Goal: Entertainment & Leisure: Consume media (video, audio)

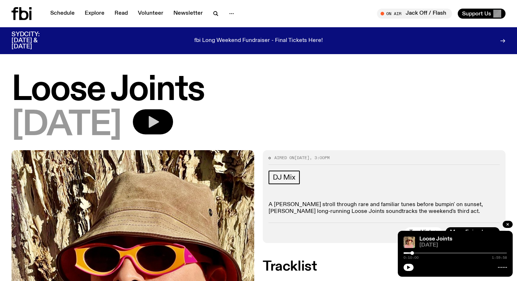
click at [160, 126] on icon "button" at bounding box center [153, 122] width 14 height 14
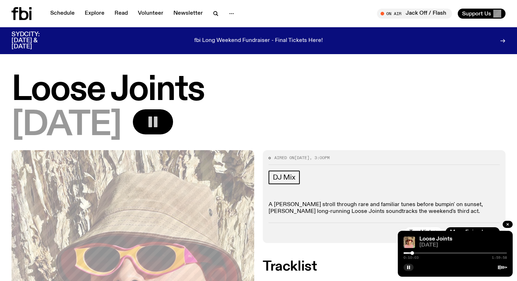
click at [409, 253] on div at bounding box center [360, 253] width 103 height 1
click at [410, 253] on div at bounding box center [410, 254] width 4 height 4
click at [408, 253] on div at bounding box center [408, 254] width 4 height 4
click at [407, 253] on div at bounding box center [407, 254] width 4 height 4
click at [406, 253] on div at bounding box center [406, 254] width 4 height 4
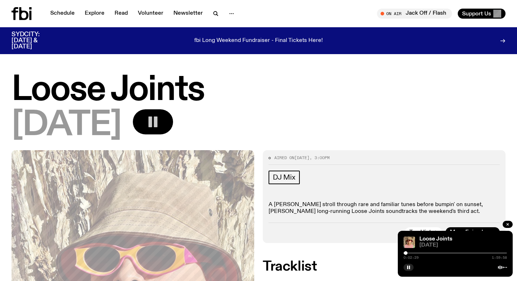
click at [405, 253] on div at bounding box center [406, 254] width 4 height 4
click at [409, 269] on rect "button" at bounding box center [409, 268] width 1 height 4
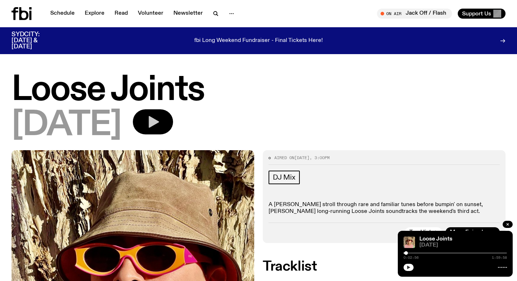
click at [408, 266] on icon "button" at bounding box center [408, 268] width 4 height 4
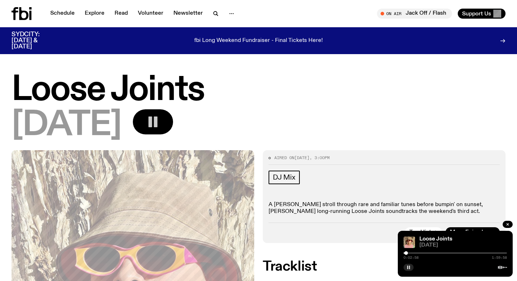
click at [473, 254] on div at bounding box center [454, 253] width 103 height 1
click at [483, 253] on div at bounding box center [454, 253] width 103 height 1
click at [484, 253] on div at bounding box center [484, 254] width 4 height 4
click at [486, 254] on div at bounding box center [454, 253] width 103 height 1
click at [488, 253] on div at bounding box center [454, 253] width 103 height 1
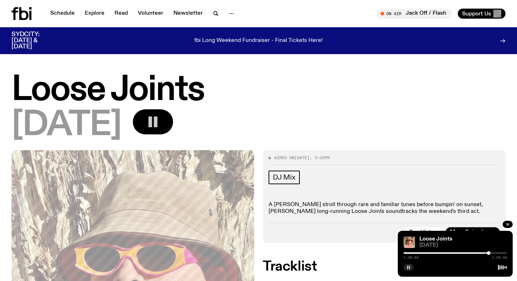
click at [489, 253] on div at bounding box center [489, 254] width 4 height 4
click at [490, 253] on div at bounding box center [490, 254] width 4 height 4
click at [492, 253] on div at bounding box center [454, 253] width 103 height 1
click at [494, 253] on div at bounding box center [454, 253] width 103 height 1
click at [495, 253] on div at bounding box center [495, 254] width 4 height 4
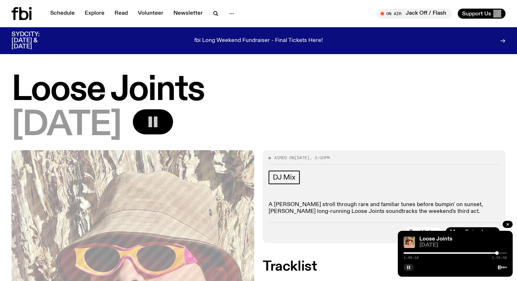
click at [497, 253] on div at bounding box center [497, 254] width 4 height 4
click at [408, 267] on icon "button" at bounding box center [408, 268] width 4 height 4
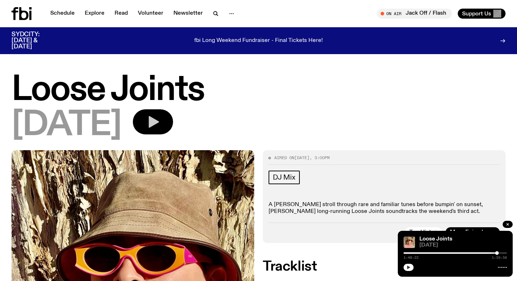
click at [408, 267] on icon "button" at bounding box center [408, 268] width 3 height 4
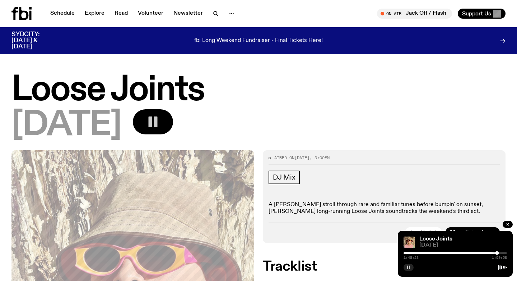
click at [479, 254] on div "1:48:23 1:59:58" at bounding box center [454, 255] width 103 height 9
click at [478, 253] on div at bounding box center [444, 253] width 103 height 1
click at [481, 253] on div at bounding box center [454, 253] width 103 height 1
click at [501, 253] on div at bounding box center [454, 253] width 103 height 1
click at [502, 253] on div at bounding box center [502, 254] width 4 height 4
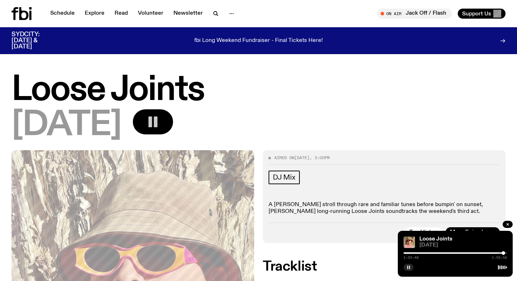
click at [503, 253] on div at bounding box center [503, 254] width 4 height 4
click at [405, 267] on button "button" at bounding box center [408, 267] width 10 height 7
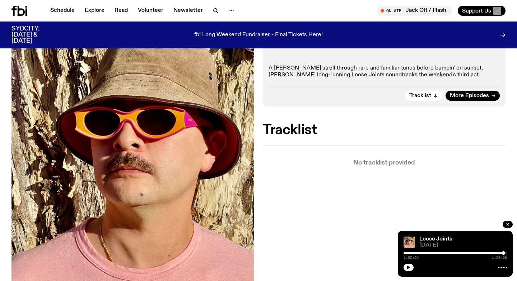
scroll to position [130, 0]
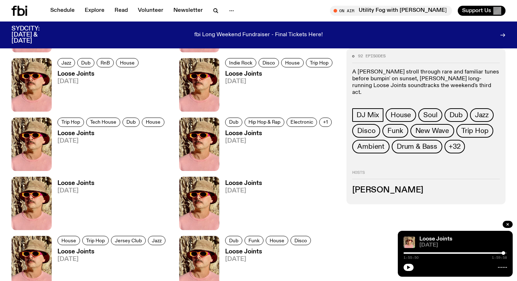
scroll to position [719, 0]
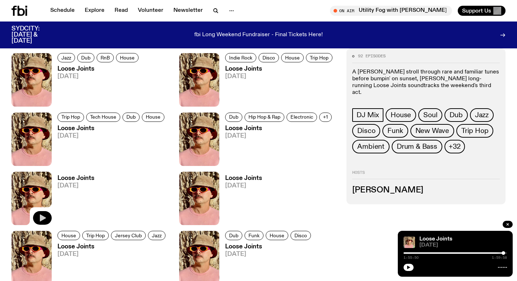
click at [43, 216] on icon "button" at bounding box center [42, 218] width 9 height 9
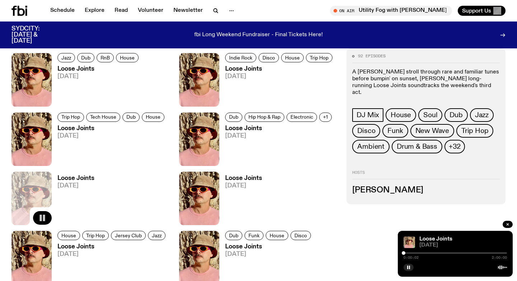
click at [425, 253] on div at bounding box center [454, 253] width 103 height 1
click at [433, 253] on div at bounding box center [454, 253] width 103 height 1
click at [208, 216] on icon "button" at bounding box center [210, 218] width 6 height 7
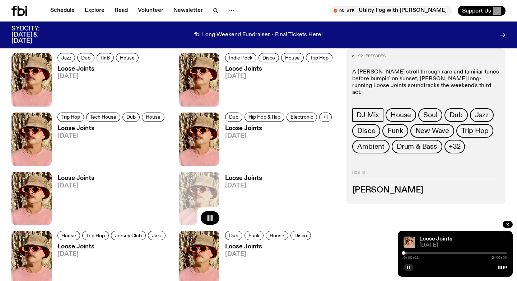
click at [439, 253] on div at bounding box center [454, 253] width 103 height 1
click at [450, 253] on div at bounding box center [454, 253] width 103 height 1
click at [459, 253] on div at bounding box center [454, 253] width 103 height 1
click at [475, 251] on div "1:04:13 2:00:00" at bounding box center [454, 255] width 103 height 9
click at [475, 251] on div "1:04:14 2:00:00" at bounding box center [454, 255] width 103 height 9
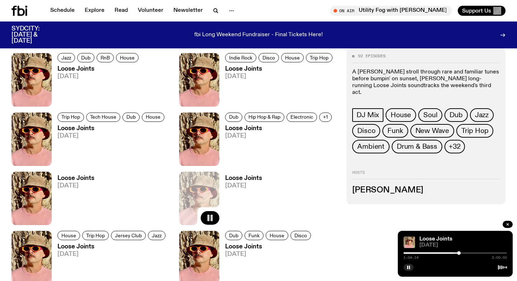
click at [476, 253] on div at bounding box center [454, 253] width 103 height 1
click at [483, 253] on div at bounding box center [454, 253] width 103 height 1
click at [492, 253] on div at bounding box center [454, 253] width 103 height 1
click at [490, 253] on div at bounding box center [490, 254] width 4 height 4
click at [499, 253] on div at bounding box center [454, 253] width 103 height 1
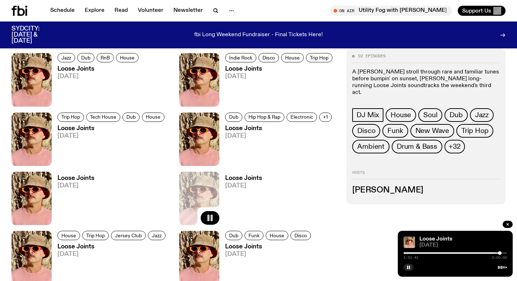
click at [434, 252] on div "1:51:41 2:00:00" at bounding box center [454, 255] width 103 height 9
click at [435, 254] on div at bounding box center [447, 253] width 103 height 1
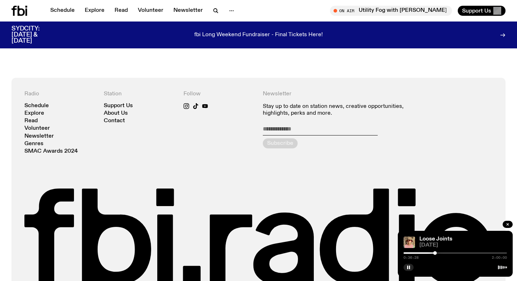
scroll to position [1138, 0]
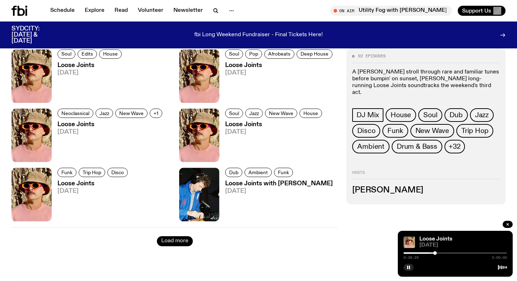
click at [177, 243] on button "Load more" at bounding box center [175, 241] width 36 height 10
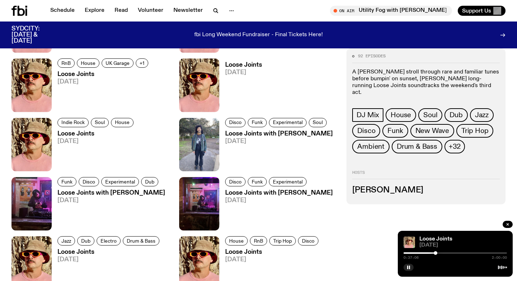
scroll to position [1560, 0]
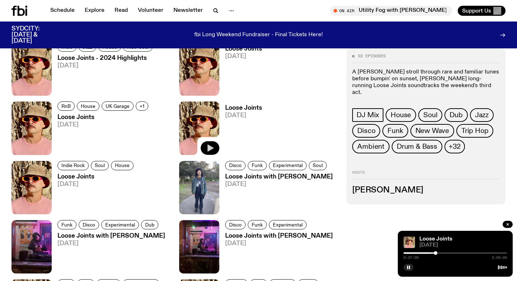
click at [207, 146] on icon "button" at bounding box center [210, 148] width 6 height 7
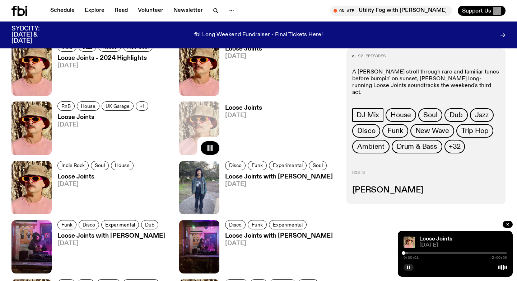
click at [429, 252] on div "0:00:01 2:00:00" at bounding box center [454, 255] width 103 height 9
click at [424, 253] on div at bounding box center [454, 253] width 103 height 1
click at [440, 253] on div at bounding box center [454, 253] width 103 height 1
click at [459, 253] on div at bounding box center [454, 253] width 103 height 1
click at [408, 268] on icon "button" at bounding box center [408, 268] width 4 height 4
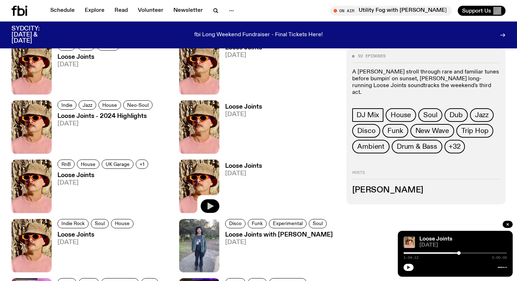
scroll to position [1470, 0]
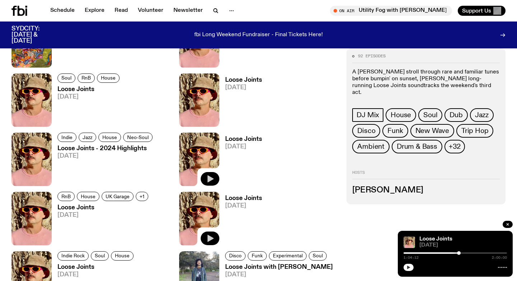
click at [206, 174] on button "button" at bounding box center [210, 179] width 19 height 14
click at [437, 253] on div at bounding box center [454, 253] width 103 height 1
click at [410, 252] on div "0:38:45 2:00:00" at bounding box center [454, 255] width 103 height 9
click at [410, 254] on div at bounding box center [384, 253] width 103 height 1
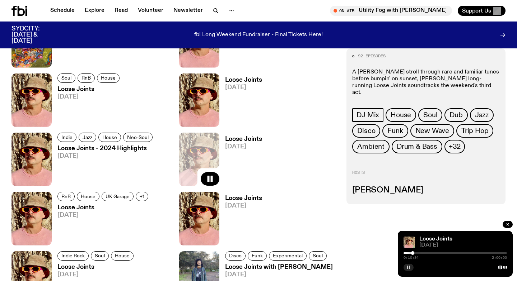
click at [406, 253] on div at bounding box center [360, 253] width 103 height 1
click at [406, 253] on div at bounding box center [406, 254] width 4 height 4
click at [407, 253] on div at bounding box center [406, 254] width 4 height 4
click at [407, 253] on div at bounding box center [407, 254] width 4 height 4
click at [408, 253] on div at bounding box center [357, 253] width 103 height 1
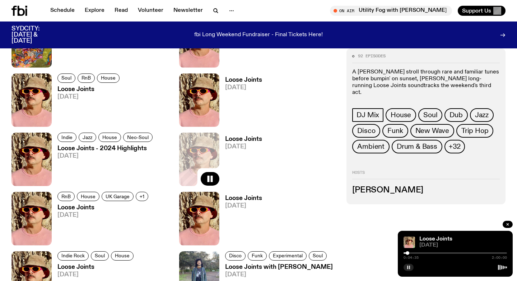
click at [407, 253] on div at bounding box center [407, 254] width 4 height 4
click at [416, 253] on div at bounding box center [416, 254] width 4 height 4
click at [417, 253] on div at bounding box center [416, 254] width 4 height 4
click at [416, 253] on div at bounding box center [417, 254] width 4 height 4
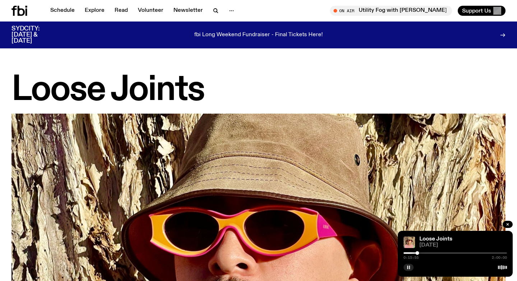
scroll to position [1464, 0]
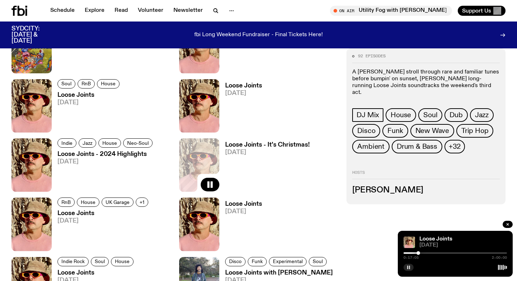
click at [418, 253] on div at bounding box center [418, 254] width 4 height 4
click at [419, 253] on div at bounding box center [420, 254] width 4 height 4
click at [420, 253] on div at bounding box center [420, 254] width 4 height 4
click at [421, 253] on div at bounding box center [420, 254] width 4 height 4
click at [421, 253] on div at bounding box center [421, 254] width 4 height 4
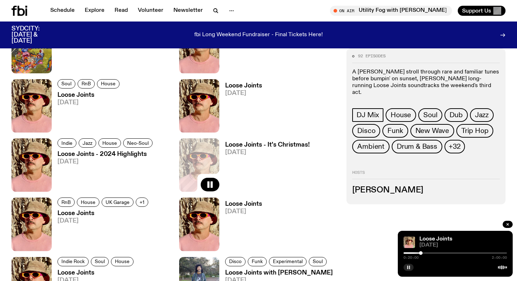
click at [421, 253] on div at bounding box center [421, 254] width 4 height 4
click at [424, 253] on div at bounding box center [423, 254] width 4 height 4
click at [425, 253] on div at bounding box center [425, 254] width 4 height 4
click at [426, 253] on div at bounding box center [425, 254] width 4 height 4
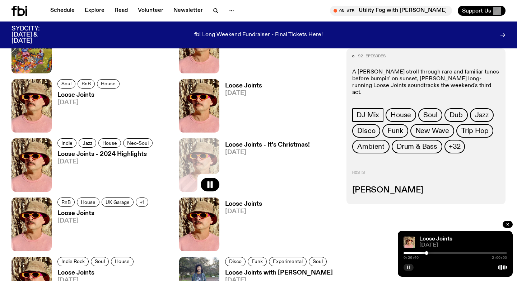
click at [426, 253] on div at bounding box center [426, 254] width 4 height 4
click at [427, 253] on div at bounding box center [427, 254] width 4 height 4
click at [428, 253] on div at bounding box center [428, 254] width 4 height 4
click at [430, 253] on div at bounding box center [454, 253] width 103 height 1
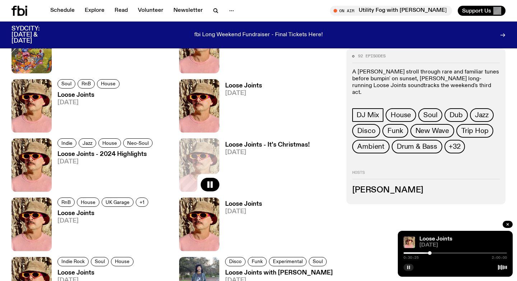
click at [429, 253] on div at bounding box center [430, 254] width 4 height 4
click at [408, 268] on rect "button" at bounding box center [407, 268] width 1 height 4
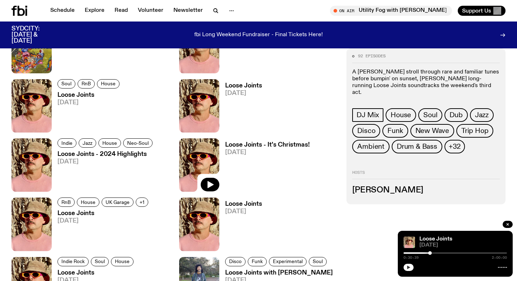
click at [406, 267] on icon "button" at bounding box center [408, 268] width 4 height 4
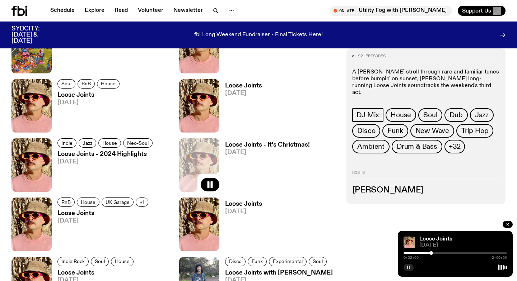
click at [431, 253] on div at bounding box center [431, 254] width 4 height 4
click at [432, 253] on div at bounding box center [433, 254] width 4 height 4
click at [433, 253] on div at bounding box center [434, 254] width 4 height 4
click at [434, 253] on div at bounding box center [434, 254] width 4 height 4
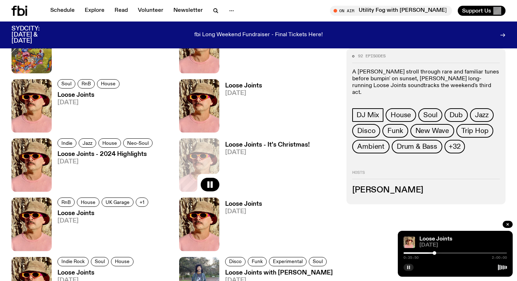
click at [435, 253] on div at bounding box center [434, 254] width 4 height 4
click at [436, 253] on div at bounding box center [436, 254] width 4 height 4
click at [437, 253] on div at bounding box center [437, 254] width 4 height 4
click at [407, 267] on rect "button" at bounding box center [407, 268] width 1 height 4
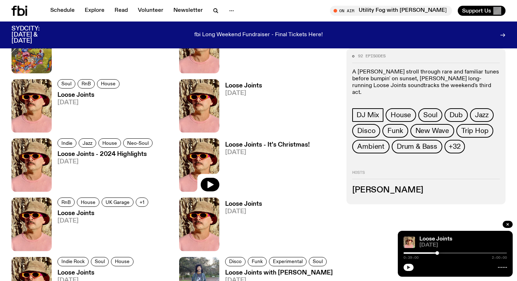
click at [408, 266] on icon "button" at bounding box center [408, 268] width 4 height 4
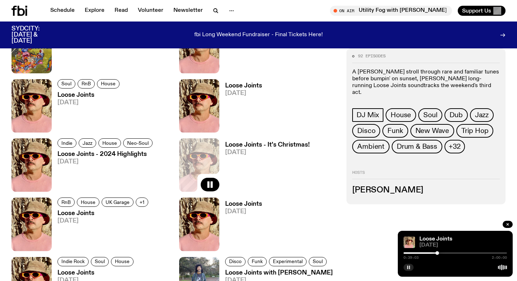
click at [437, 253] on div at bounding box center [437, 254] width 4 height 4
click at [438, 253] on div at bounding box center [438, 254] width 4 height 4
click at [439, 253] on div at bounding box center [438, 254] width 4 height 4
click at [438, 253] on div at bounding box center [439, 254] width 4 height 4
click at [440, 253] on div at bounding box center [440, 254] width 4 height 4
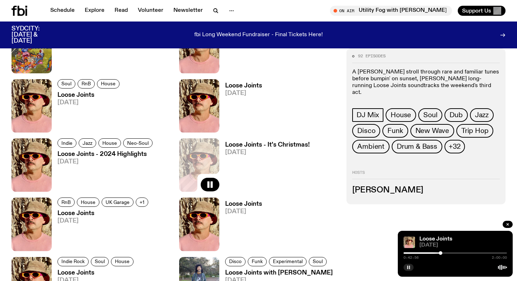
click at [441, 253] on div at bounding box center [440, 254] width 4 height 4
click at [442, 253] on div at bounding box center [441, 254] width 4 height 4
click at [443, 253] on div at bounding box center [443, 254] width 4 height 4
click at [444, 253] on div at bounding box center [443, 254] width 4 height 4
click at [406, 266] on icon "button" at bounding box center [408, 268] width 4 height 4
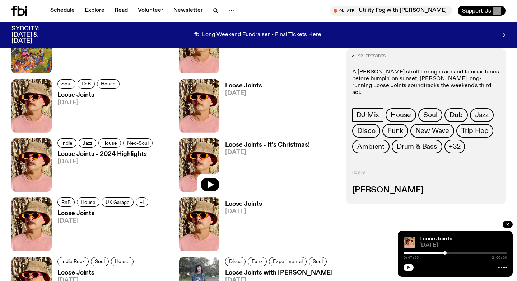
click at [445, 254] on div at bounding box center [445, 254] width 4 height 4
click at [445, 253] on div at bounding box center [445, 254] width 4 height 4
click at [447, 253] on div at bounding box center [454, 253] width 103 height 1
click at [407, 270] on button "button" at bounding box center [408, 267] width 10 height 7
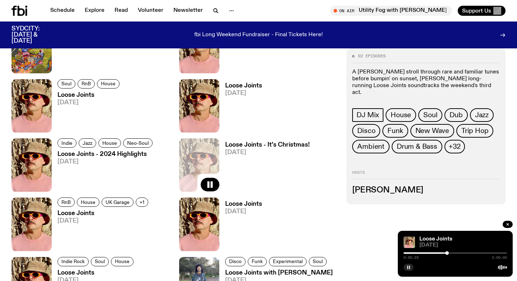
click at [407, 270] on button "button" at bounding box center [408, 267] width 10 height 7
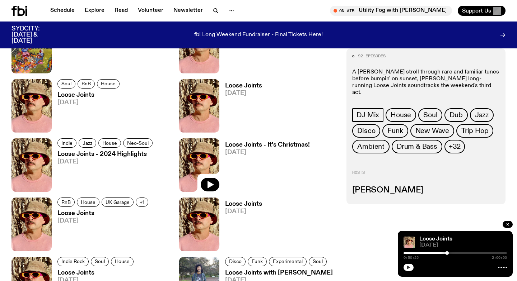
click at [407, 266] on icon "button" at bounding box center [408, 268] width 3 height 4
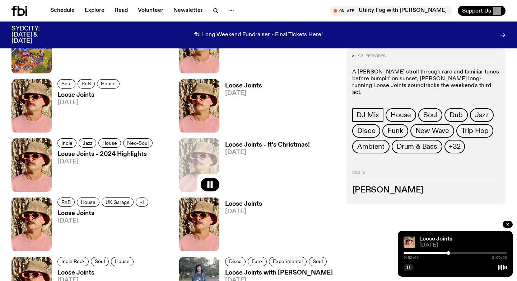
click at [448, 253] on div at bounding box center [448, 254] width 4 height 4
click at [447, 253] on div at bounding box center [448, 254] width 4 height 4
click at [448, 253] on div at bounding box center [448, 254] width 4 height 4
click at [450, 253] on div at bounding box center [450, 254] width 4 height 4
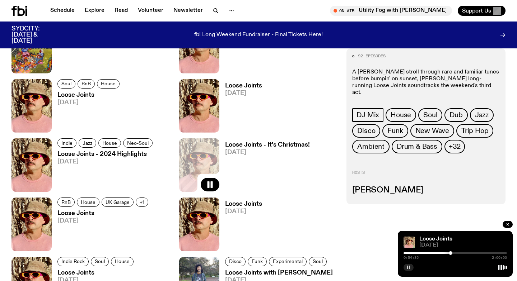
click at [451, 253] on div at bounding box center [450, 254] width 4 height 4
click at [452, 253] on div at bounding box center [452, 254] width 4 height 4
click at [453, 253] on div at bounding box center [453, 254] width 4 height 4
click at [454, 253] on div at bounding box center [453, 254] width 4 height 4
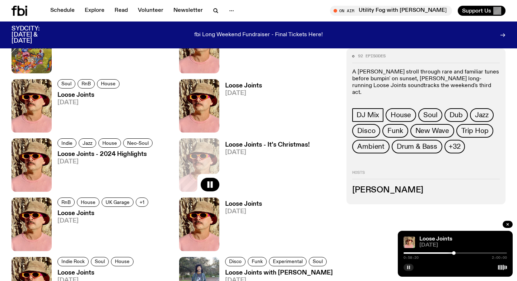
click at [454, 253] on div at bounding box center [454, 254] width 4 height 4
click at [455, 254] on div at bounding box center [455, 254] width 4 height 4
click at [455, 253] on div at bounding box center [456, 254] width 4 height 4
click at [456, 253] on div at bounding box center [456, 254] width 4 height 4
click at [457, 254] on div at bounding box center [458, 254] width 4 height 4
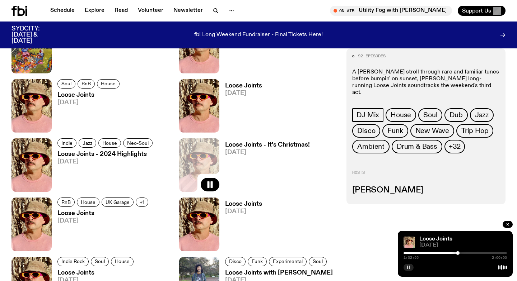
click at [459, 253] on div at bounding box center [458, 254] width 4 height 4
click at [459, 253] on div at bounding box center [459, 254] width 4 height 4
click at [460, 253] on div at bounding box center [459, 254] width 4 height 4
click at [462, 253] on div at bounding box center [462, 254] width 4 height 4
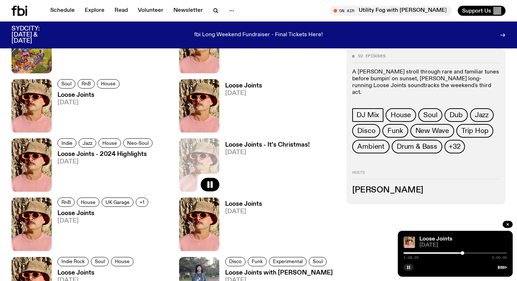
click at [464, 253] on div at bounding box center [454, 253] width 103 height 1
click at [465, 253] on div at bounding box center [466, 254] width 4 height 4
click at [468, 253] on div at bounding box center [454, 253] width 103 height 1
click at [469, 253] on div at bounding box center [454, 253] width 103 height 1
click at [471, 253] on div at bounding box center [471, 254] width 4 height 4
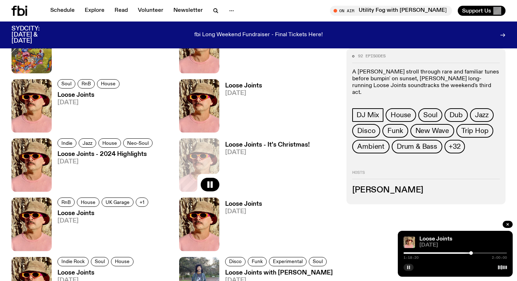
click at [472, 253] on div at bounding box center [471, 254] width 4 height 4
click at [473, 253] on div at bounding box center [472, 254] width 4 height 4
click at [473, 253] on div at bounding box center [473, 254] width 4 height 4
click at [474, 253] on div at bounding box center [473, 254] width 4 height 4
click at [475, 253] on div at bounding box center [475, 254] width 4 height 4
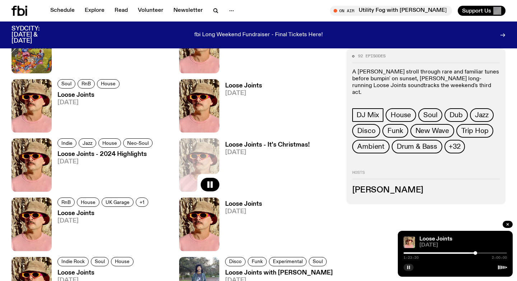
click at [476, 253] on div at bounding box center [475, 254] width 4 height 4
click at [479, 253] on div at bounding box center [480, 254] width 4 height 4
click at [480, 253] on div at bounding box center [480, 254] width 4 height 4
click at [480, 253] on div at bounding box center [481, 254] width 4 height 4
click at [481, 253] on div at bounding box center [481, 254] width 4 height 4
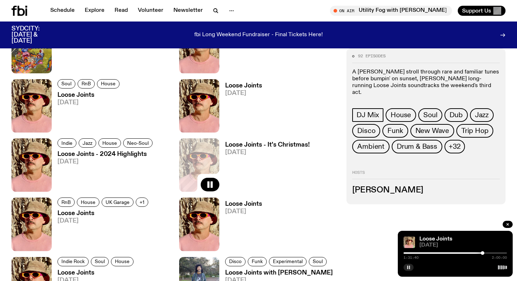
click at [482, 253] on div at bounding box center [482, 254] width 4 height 4
click at [483, 253] on div at bounding box center [483, 254] width 4 height 4
click at [483, 253] on div at bounding box center [484, 254] width 4 height 4
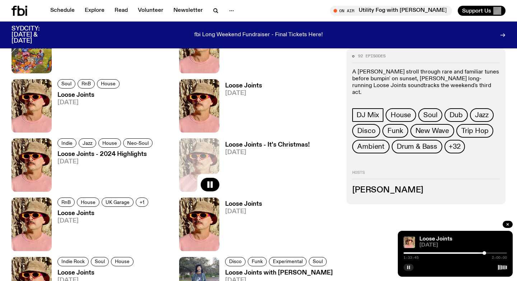
click at [484, 253] on div at bounding box center [484, 254] width 4 height 4
click at [484, 253] on div at bounding box center [485, 254] width 4 height 4
click at [485, 253] on div at bounding box center [485, 254] width 4 height 4
click at [486, 253] on div at bounding box center [486, 254] width 4 height 4
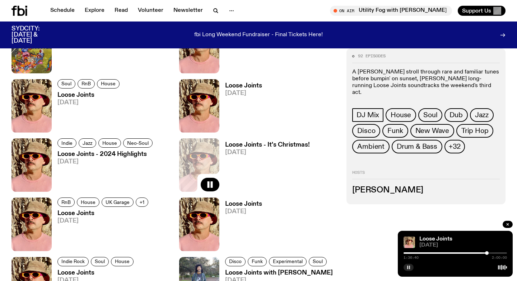
click at [487, 253] on div at bounding box center [487, 254] width 4 height 4
click at [488, 253] on div at bounding box center [488, 254] width 4 height 4
click at [487, 253] on div at bounding box center [487, 254] width 4 height 4
click at [475, 253] on div at bounding box center [439, 253] width 103 height 1
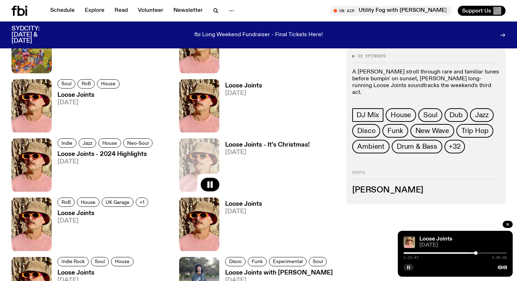
click at [478, 253] on div at bounding box center [454, 253] width 103 height 1
click at [479, 253] on div at bounding box center [480, 254] width 4 height 4
click at [480, 253] on div at bounding box center [481, 254] width 4 height 4
click at [481, 253] on div at bounding box center [481, 254] width 4 height 4
click at [482, 253] on div at bounding box center [482, 254] width 4 height 4
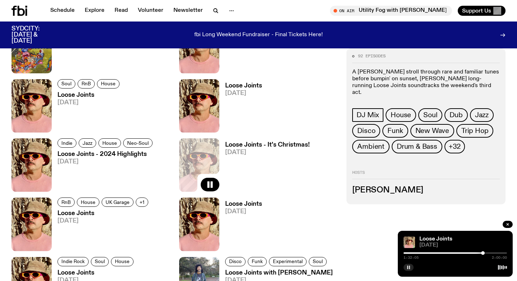
click at [483, 253] on div at bounding box center [483, 254] width 4 height 4
click at [485, 253] on div at bounding box center [484, 254] width 4 height 4
click at [492, 253] on div at bounding box center [454, 253] width 103 height 1
click at [493, 252] on div at bounding box center [493, 254] width 4 height 4
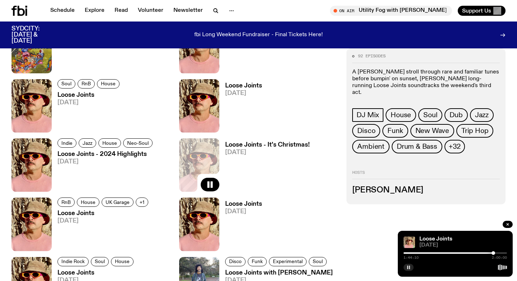
click at [493, 252] on div at bounding box center [493, 254] width 4 height 4
click at [494, 253] on div at bounding box center [495, 254] width 4 height 4
click at [495, 253] on div at bounding box center [495, 254] width 4 height 4
click at [496, 253] on div at bounding box center [495, 254] width 4 height 4
click at [497, 253] on div at bounding box center [497, 254] width 4 height 4
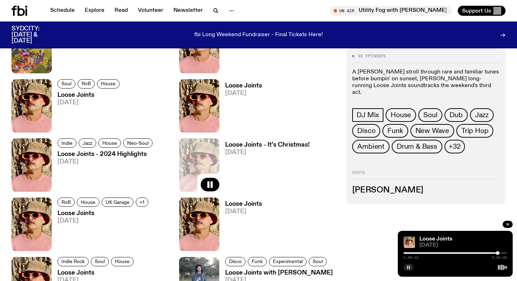
click at [497, 253] on div at bounding box center [497, 254] width 4 height 4
click at [498, 253] on div at bounding box center [498, 254] width 4 height 4
click at [499, 253] on div at bounding box center [499, 254] width 4 height 4
click at [498, 253] on div at bounding box center [499, 254] width 4 height 4
click at [499, 253] on div at bounding box center [499, 254] width 4 height 4
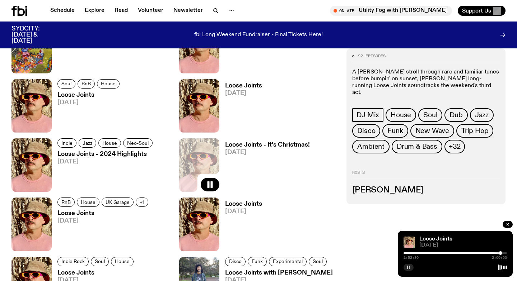
click at [500, 253] on div at bounding box center [500, 254] width 4 height 4
click at [501, 253] on div at bounding box center [501, 254] width 4 height 4
click at [502, 253] on div at bounding box center [502, 254] width 4 height 4
click at [503, 253] on div at bounding box center [503, 254] width 4 height 4
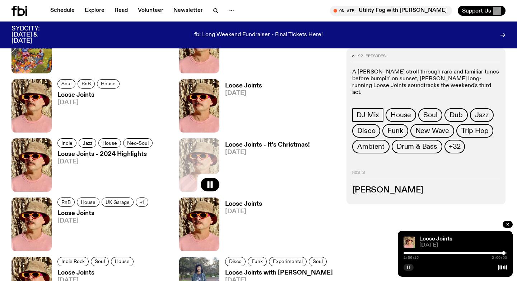
click at [503, 253] on div at bounding box center [504, 254] width 4 height 4
click at [504, 253] on div at bounding box center [504, 254] width 4 height 4
click at [504, 253] on div at bounding box center [505, 254] width 4 height 4
click at [505, 253] on div at bounding box center [505, 254] width 4 height 4
click at [506, 253] on div at bounding box center [505, 254] width 4 height 4
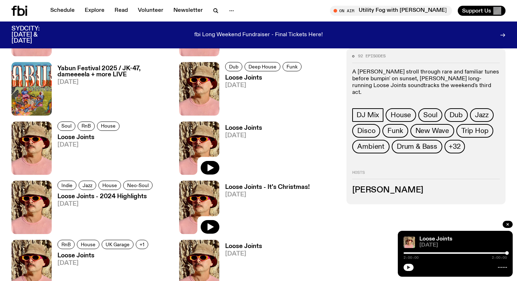
scroll to position [1406, 0]
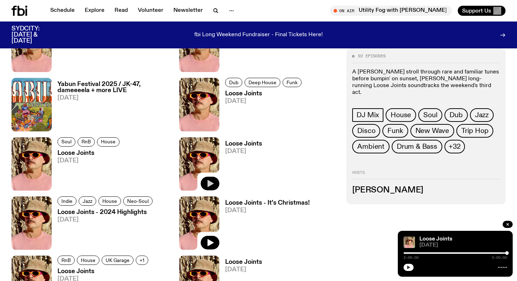
click at [206, 182] on icon "button" at bounding box center [210, 183] width 9 height 9
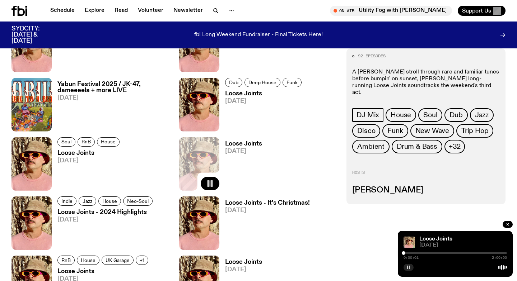
click at [410, 254] on div "0:00:01 2:00:00" at bounding box center [454, 255] width 103 height 9
click at [410, 253] on div at bounding box center [454, 253] width 103 height 1
click at [416, 253] on div at bounding box center [454, 253] width 103 height 1
click at [424, 254] on div "0:15:02 2:00:00" at bounding box center [454, 255] width 103 height 9
click at [427, 253] on div at bounding box center [454, 253] width 103 height 1
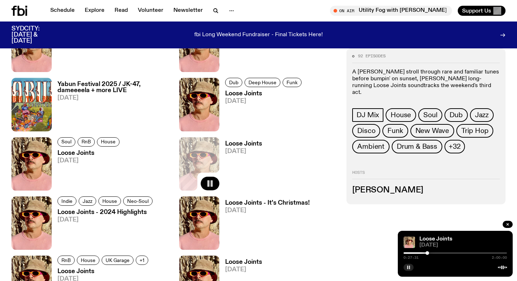
click at [443, 253] on div at bounding box center [454, 253] width 103 height 1
click at [460, 253] on div at bounding box center [454, 253] width 103 height 1
click at [465, 253] on div at bounding box center [454, 253] width 103 height 1
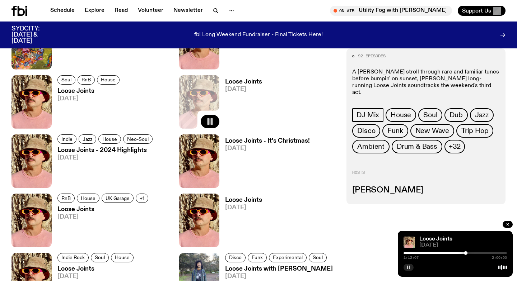
scroll to position [1502, 0]
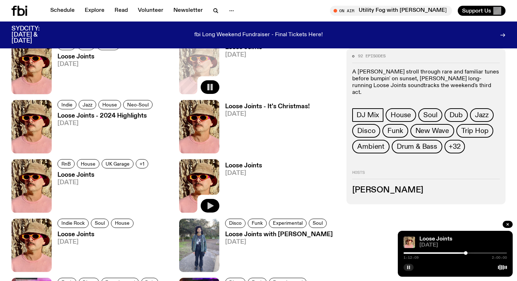
click at [208, 206] on icon "button" at bounding box center [210, 205] width 6 height 7
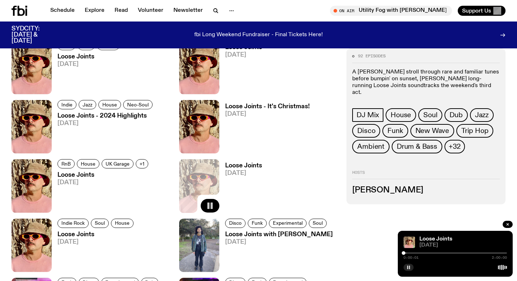
click at [425, 253] on div at bounding box center [454, 253] width 103 height 1
click at [436, 254] on div at bounding box center [454, 253] width 103 height 1
click at [451, 253] on div at bounding box center [454, 253] width 103 height 1
click at [466, 253] on div at bounding box center [454, 253] width 103 height 1
click at [477, 253] on div at bounding box center [454, 253] width 103 height 1
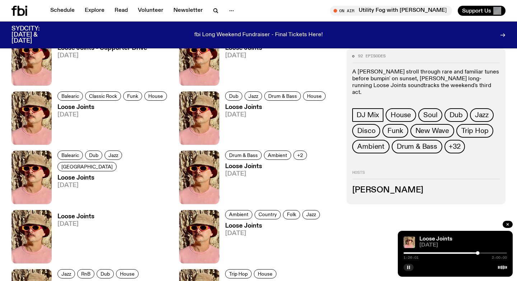
scroll to position [485, 0]
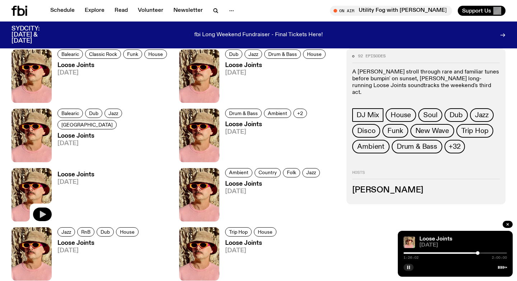
click at [42, 217] on icon "button" at bounding box center [42, 214] width 9 height 9
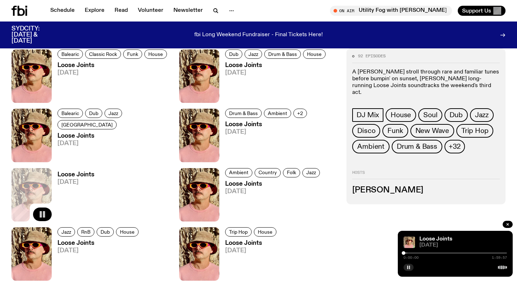
click at [431, 253] on div at bounding box center [454, 253] width 103 height 1
click at [440, 253] on div at bounding box center [454, 253] width 103 height 1
click at [459, 253] on div at bounding box center [454, 253] width 103 height 1
click at [472, 253] on div at bounding box center [454, 253] width 103 height 1
click at [487, 253] on div at bounding box center [454, 253] width 103 height 1
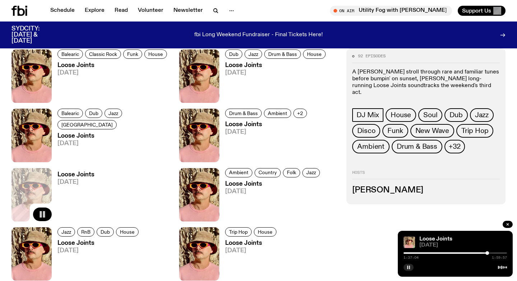
click at [495, 253] on div at bounding box center [454, 253] width 103 height 1
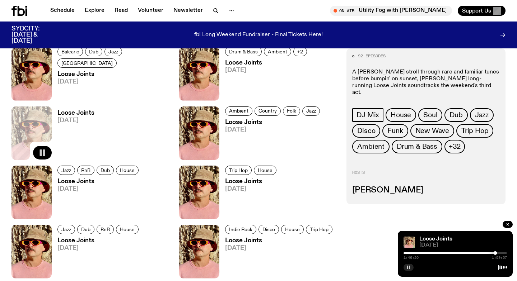
scroll to position [517, 0]
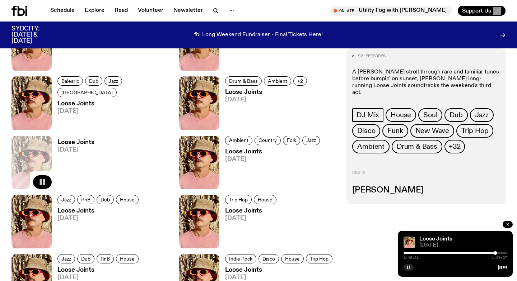
click at [42, 179] on icon "button" at bounding box center [42, 182] width 9 height 9
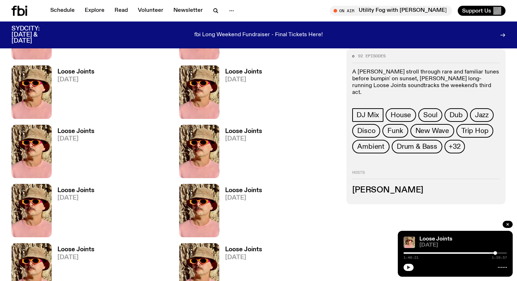
scroll to position [2899, 0]
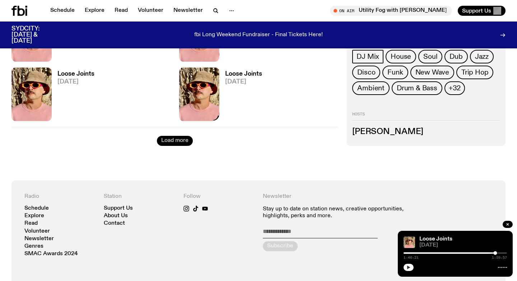
click at [185, 142] on button "Load more" at bounding box center [175, 141] width 36 height 10
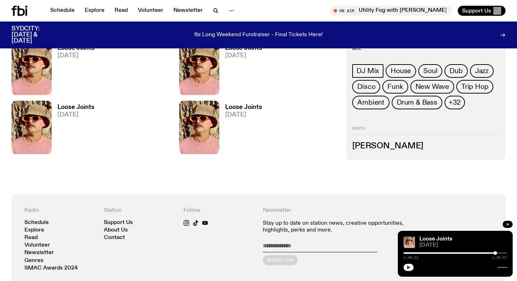
scroll to position [2992, 0]
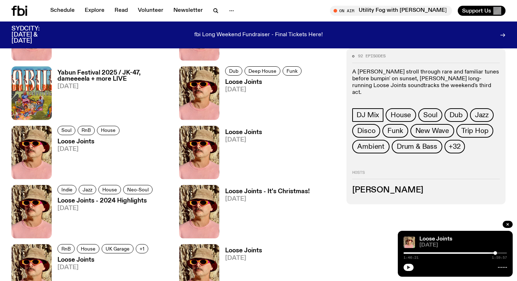
scroll to position [1439, 0]
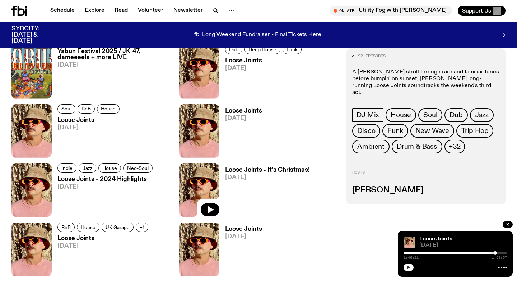
click at [194, 182] on img at bounding box center [199, 190] width 40 height 53
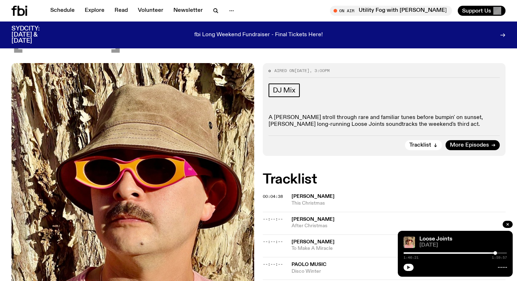
scroll to position [89, 0]
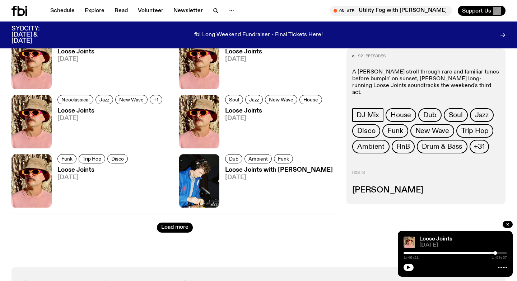
scroll to position [1152, 0]
click at [170, 231] on button "Load more" at bounding box center [175, 227] width 36 height 10
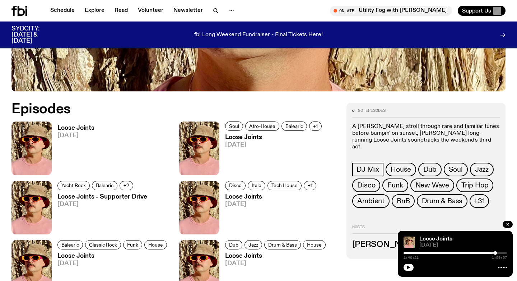
scroll to position [292, 0]
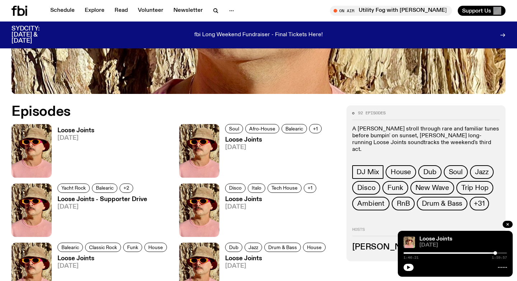
click at [37, 162] on img at bounding box center [31, 150] width 40 height 53
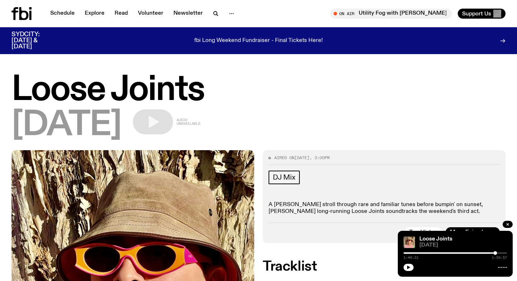
click at [22, 15] on icon at bounding box center [21, 13] width 20 height 13
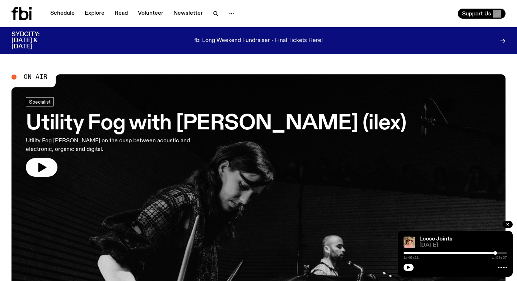
click at [398, 15] on div "Support Us" at bounding box center [383, 14] width 244 height 10
click at [48, 161] on button "button" at bounding box center [42, 167] width 32 height 19
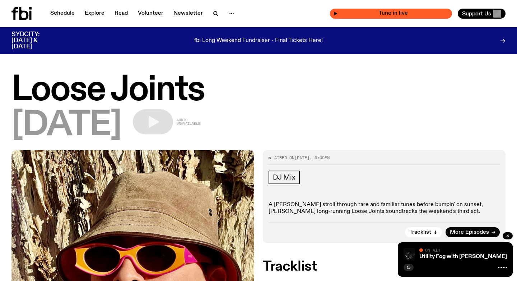
click at [374, 14] on span "Tune in live" at bounding box center [393, 13] width 111 height 5
click at [336, 14] on icon "button" at bounding box center [335, 13] width 4 height 4
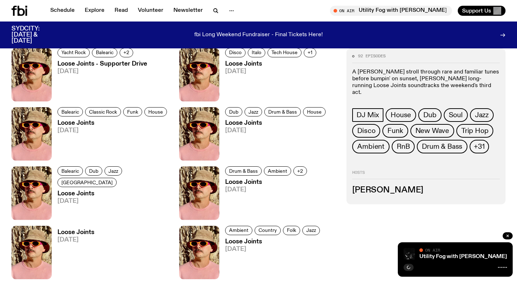
scroll to position [457, 0]
